Goal: Task Accomplishment & Management: Use online tool/utility

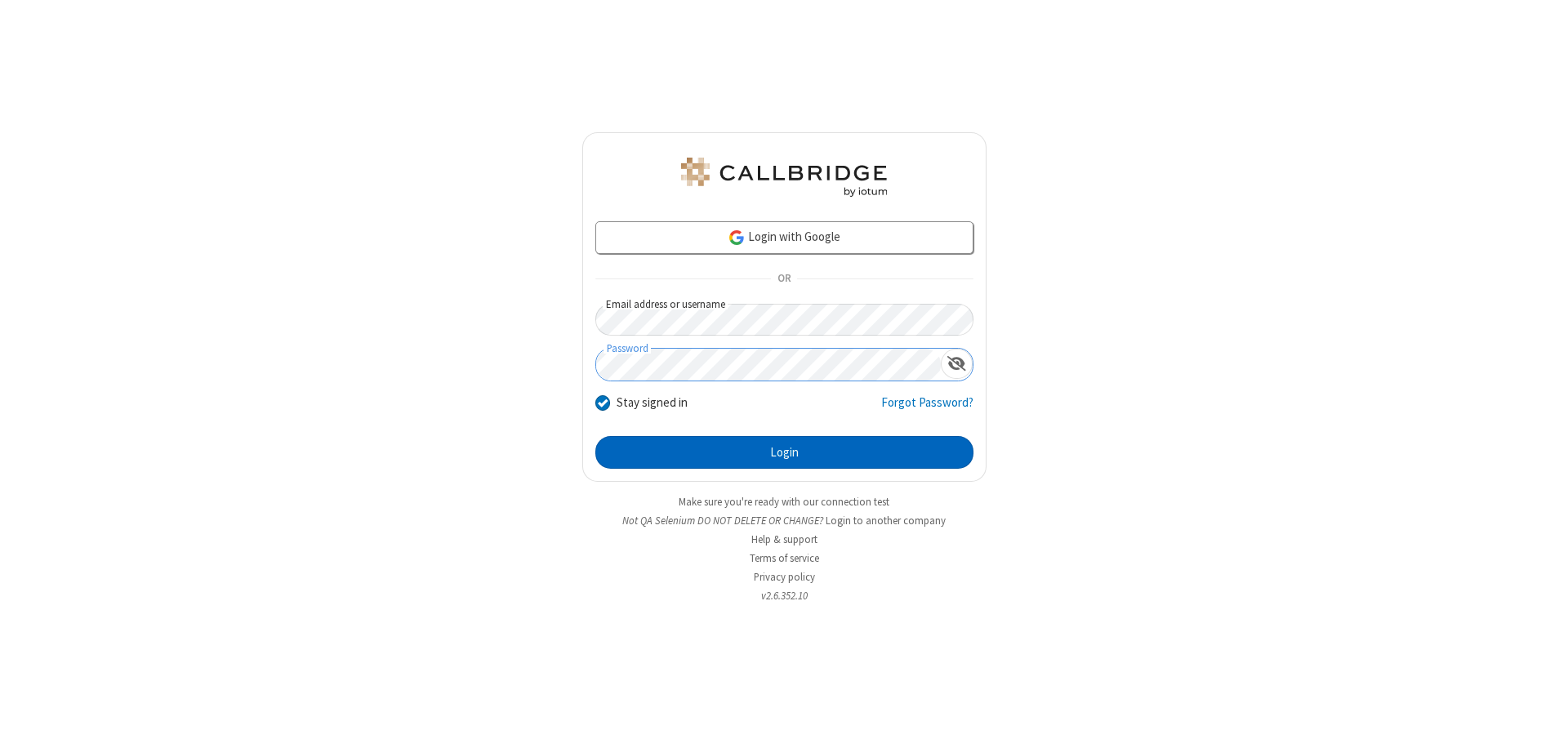
click at [784, 452] on button "Login" at bounding box center [784, 452] width 378 height 33
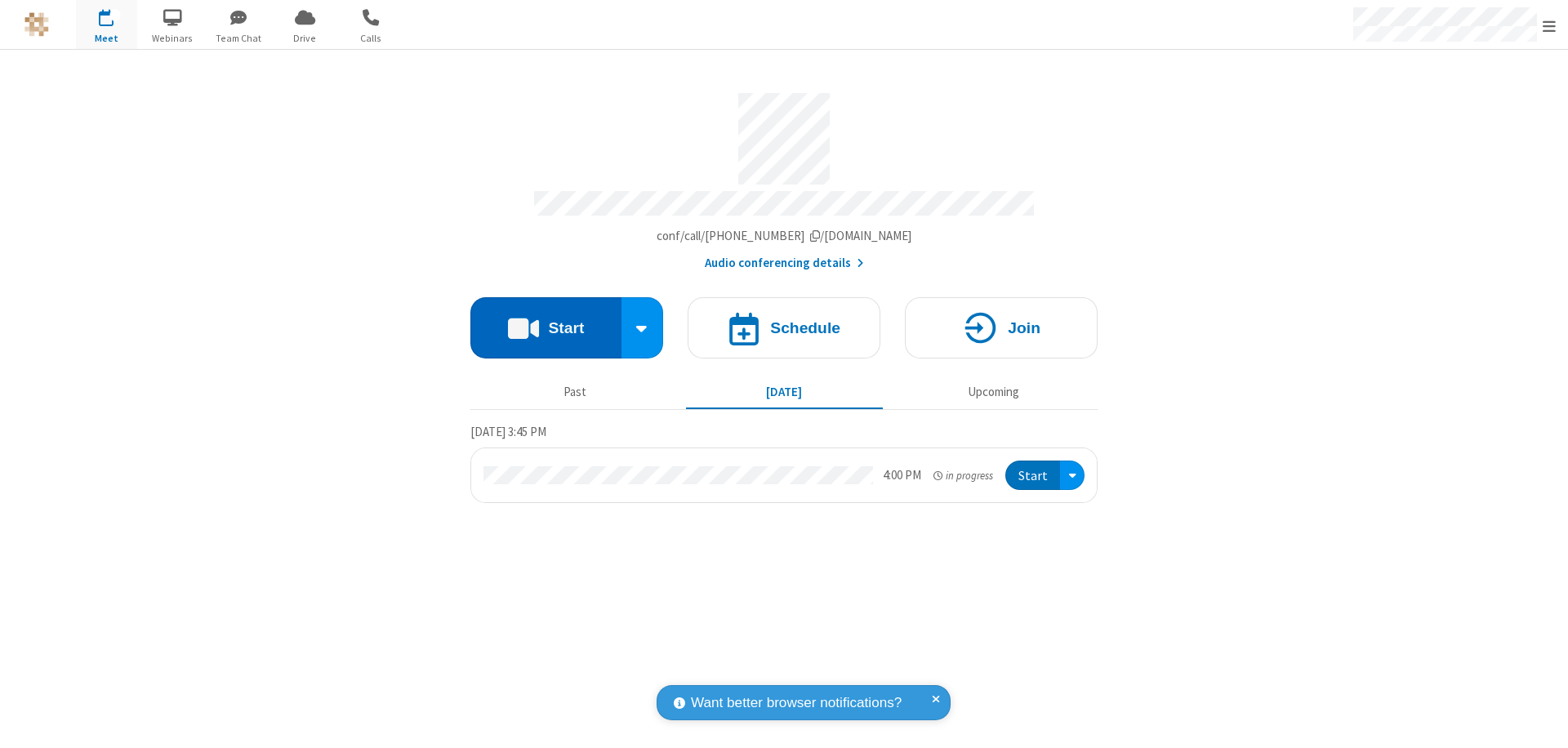
click at [546, 320] on button "Start" at bounding box center [546, 328] width 151 height 61
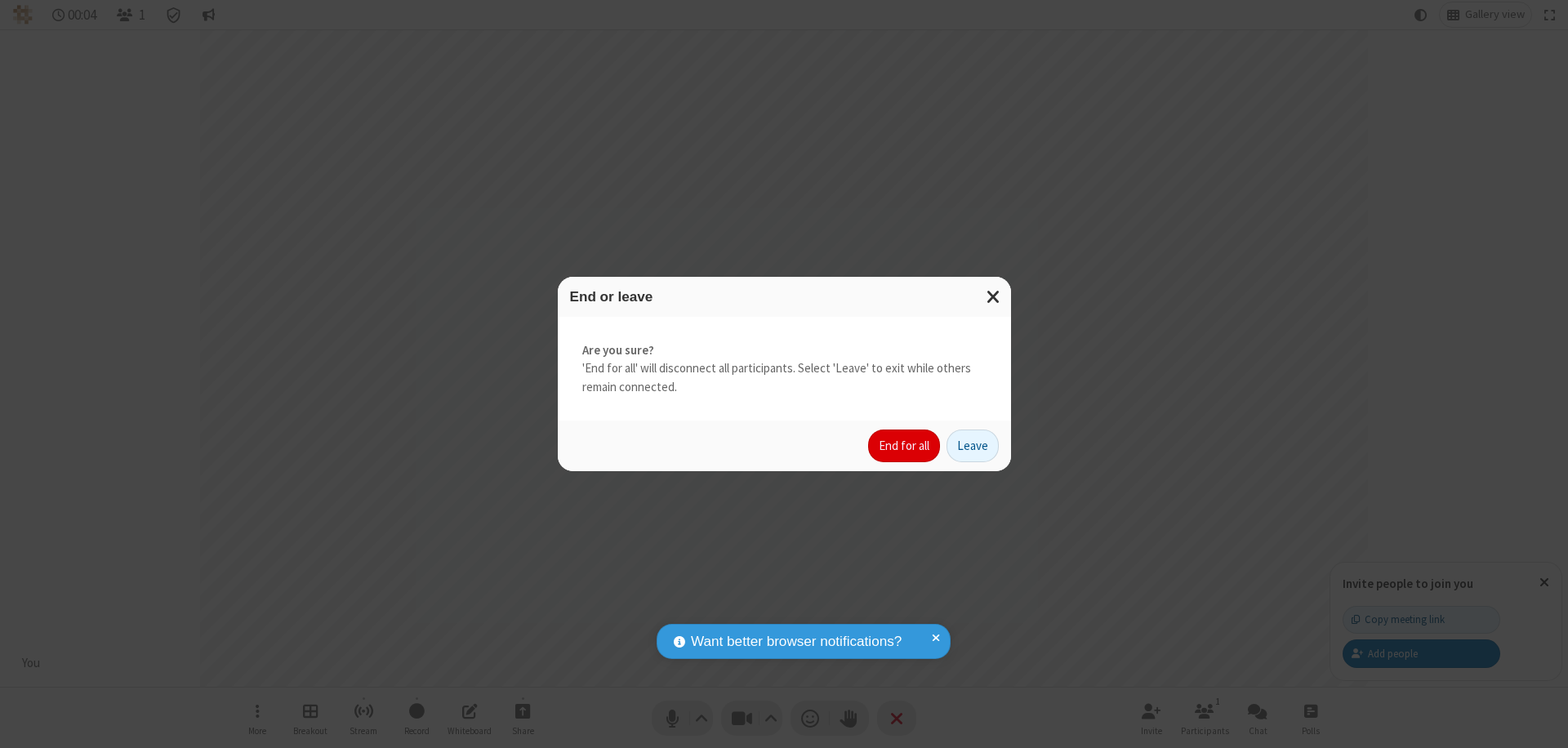
click at [905, 446] on button "End for all" at bounding box center [904, 446] width 72 height 33
